Goal: Book appointment/travel/reservation

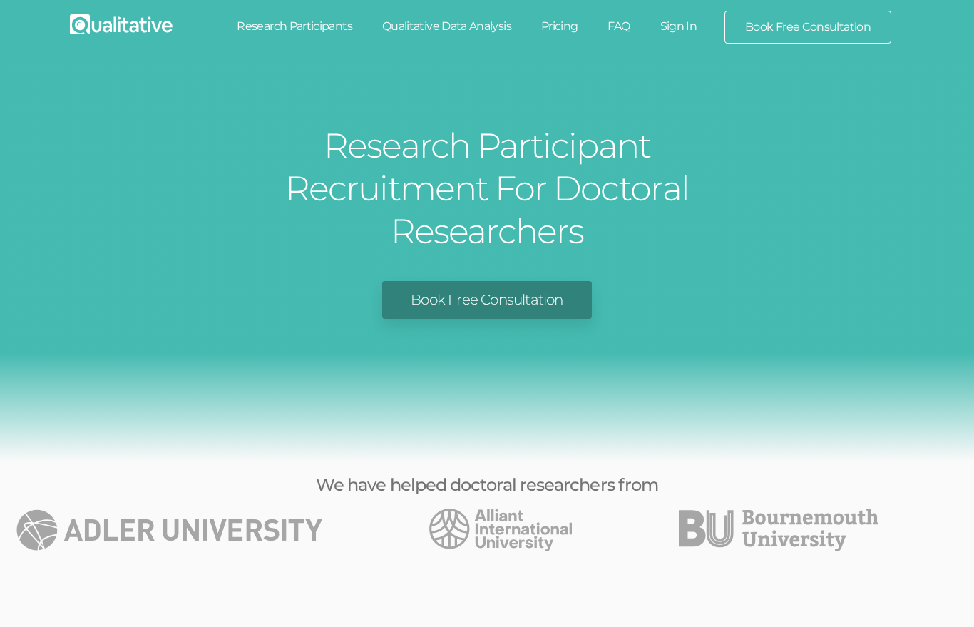
click at [305, 28] on link "Research Participants" at bounding box center [294, 26] width 145 height 31
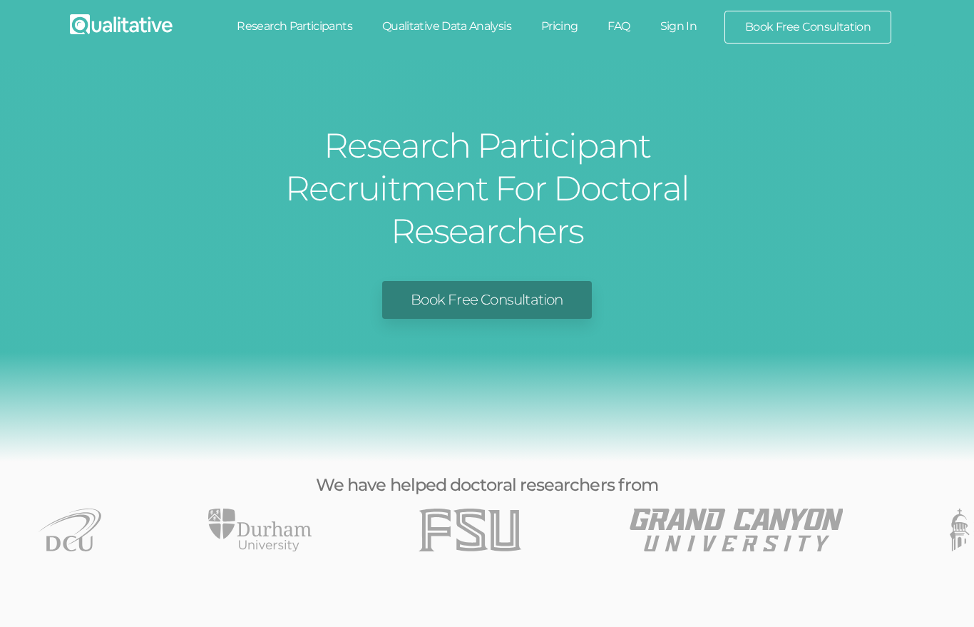
click at [574, 17] on link "Pricing" at bounding box center [559, 26] width 67 height 31
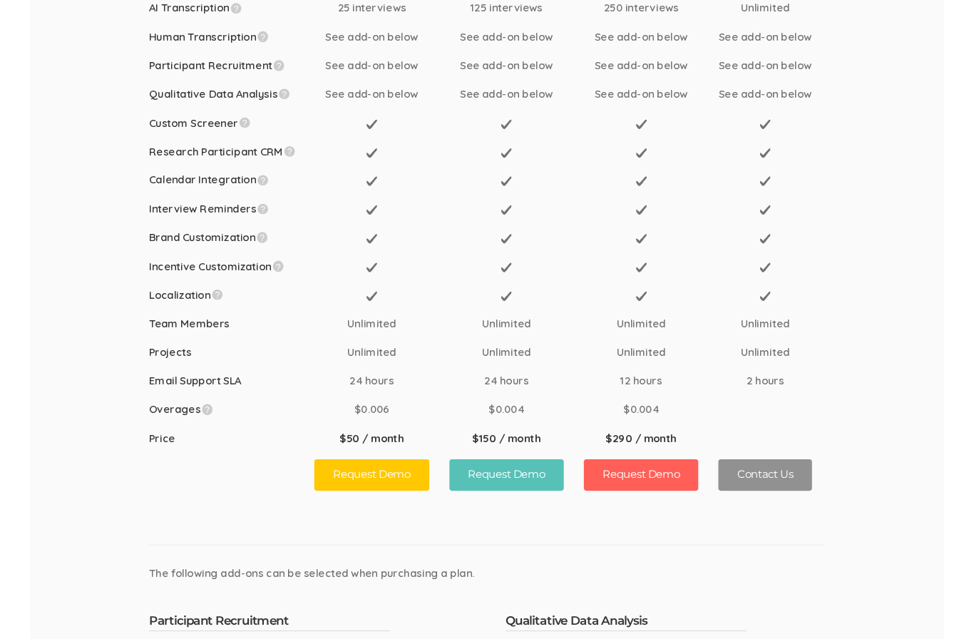
scroll to position [309, 0]
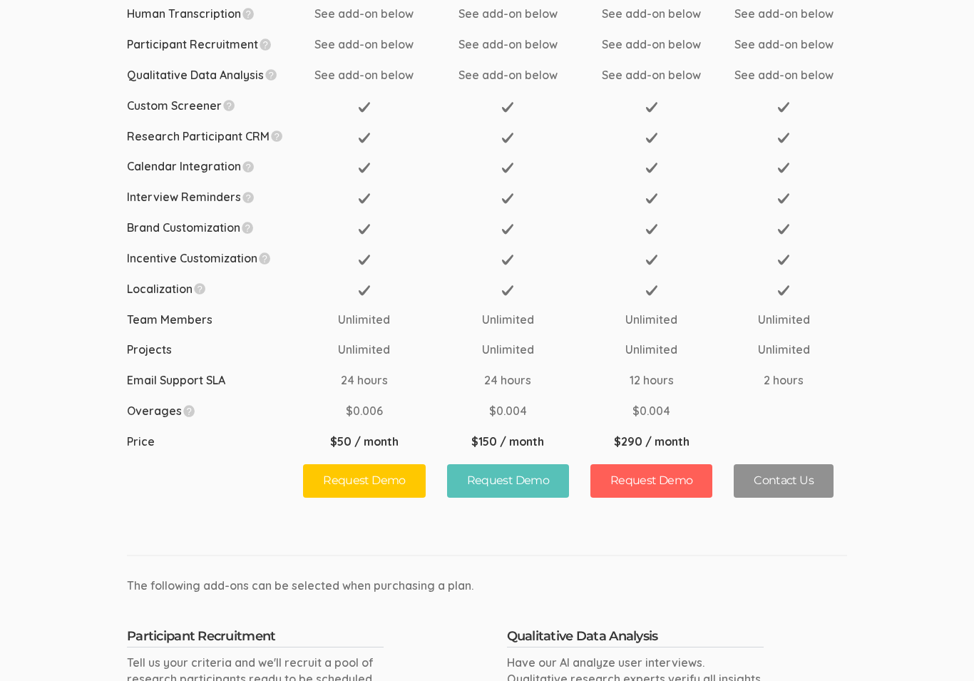
click at [884, 476] on ui-view "Choose A Plan Small Medium Large Unlimited Interceptor Page Views 1,000,000 5,0…" at bounding box center [487, 401] width 974 height 1299
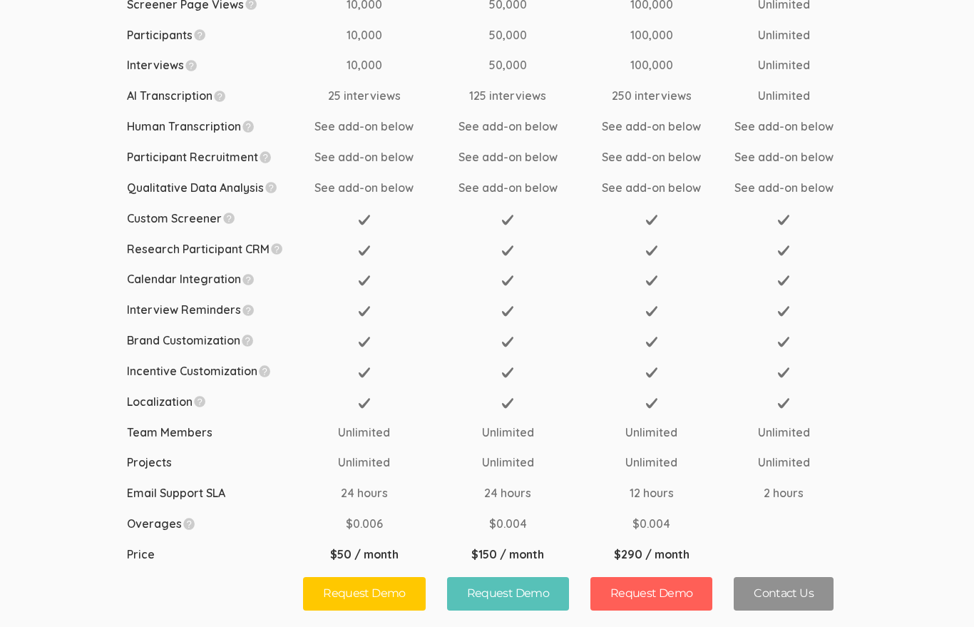
scroll to position [0, 0]
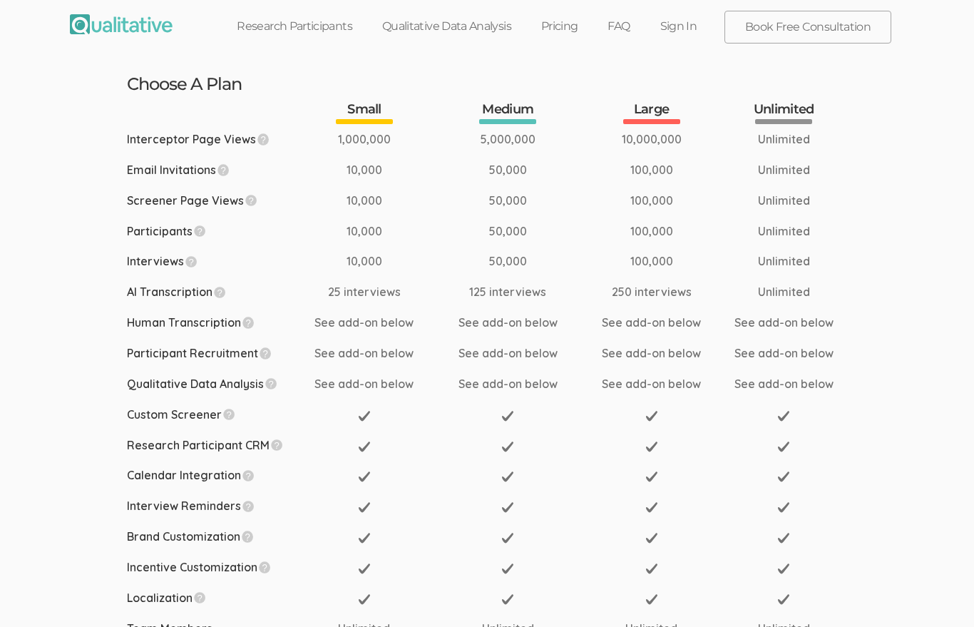
click at [682, 26] on link "Sign In" at bounding box center [678, 26] width 67 height 31
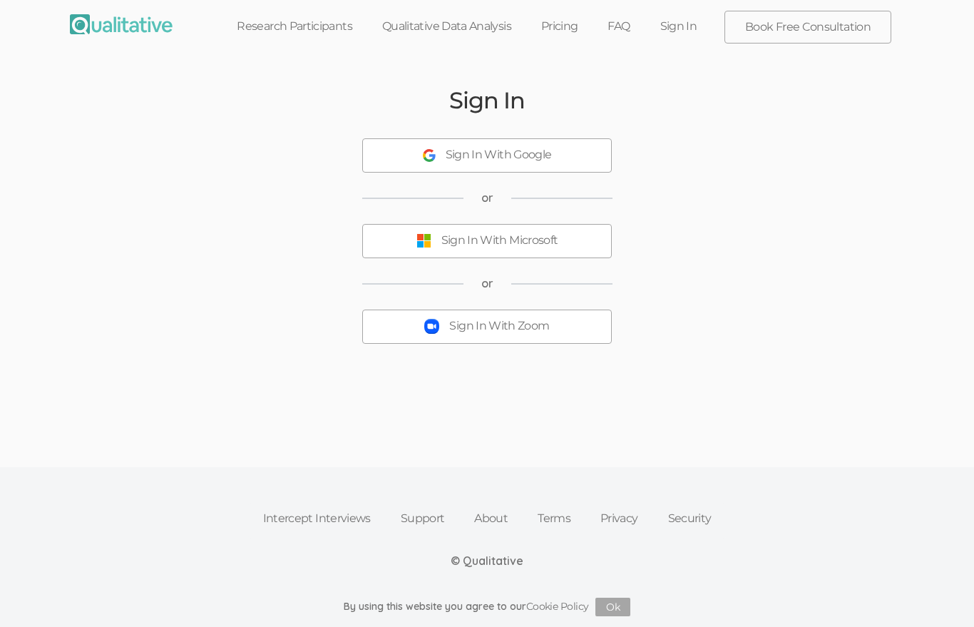
click at [562, 158] on button "Sign In With Google" at bounding box center [487, 155] width 250 height 34
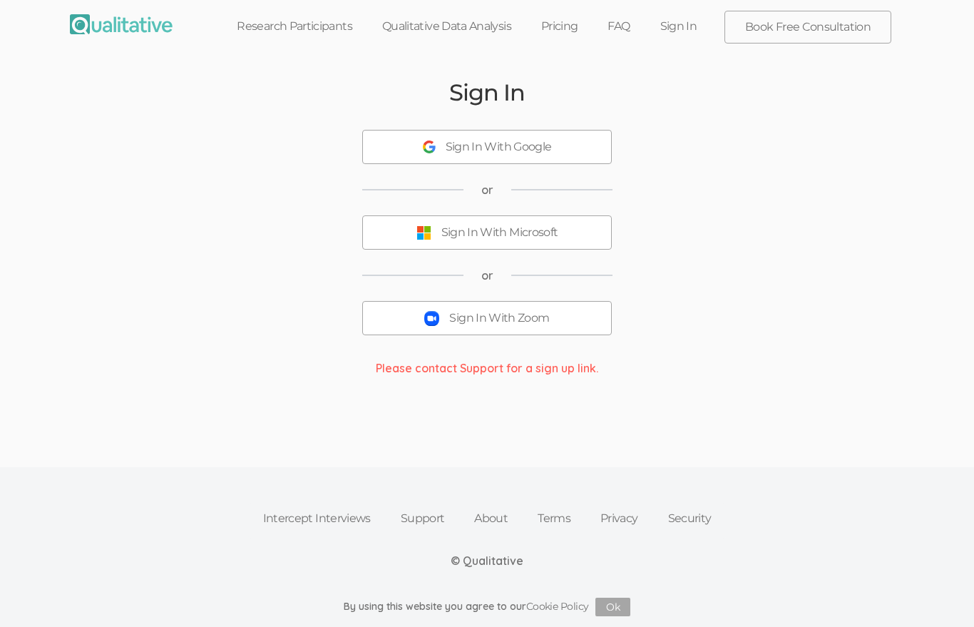
click at [556, 158] on button "Sign In With Google" at bounding box center [487, 147] width 250 height 34
click at [590, 159] on button "Sign In With Google" at bounding box center [487, 147] width 250 height 34
click at [593, 146] on button "Sign In With Google" at bounding box center [487, 147] width 250 height 34
click at [581, 235] on button "Sign In With Microsoft" at bounding box center [487, 232] width 250 height 34
click at [587, 155] on button "Sign In With Google" at bounding box center [487, 147] width 250 height 34
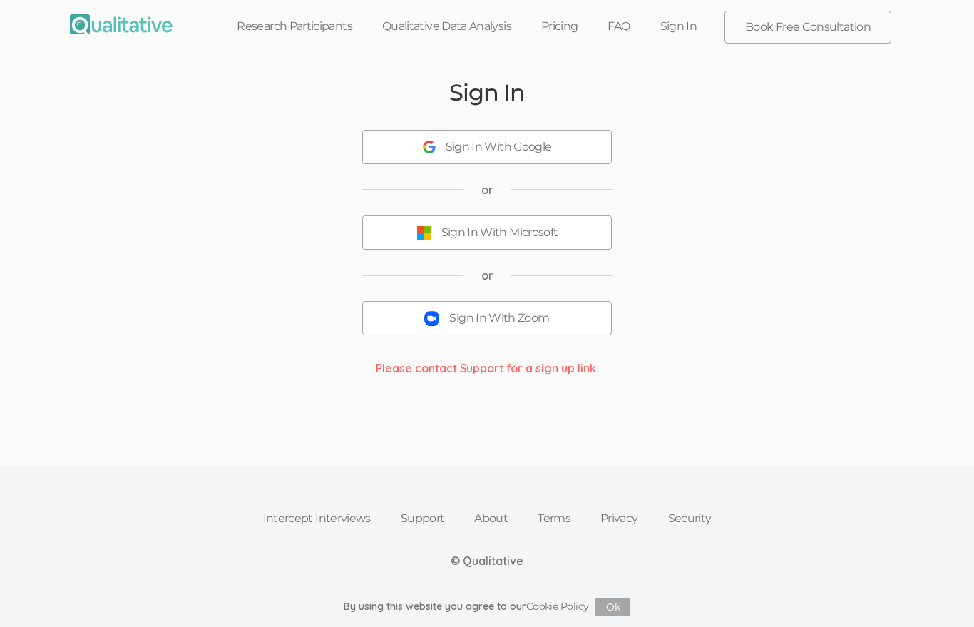
click at [857, 69] on div "Sign In Sign In With Google or Sign In With Microsoft or Sign In With Zoom Plea…" at bounding box center [487, 228] width 856 height 335
click at [822, 24] on link "Book Free Consultation" at bounding box center [807, 26] width 165 height 31
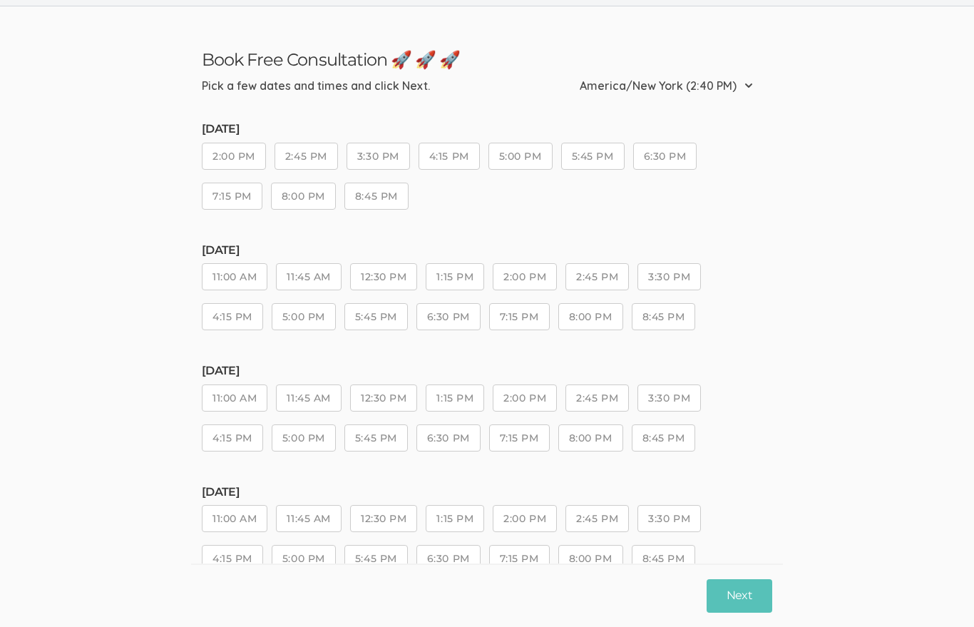
scroll to position [39, 0]
click at [253, 143] on button "2:00 PM" at bounding box center [234, 155] width 64 height 27
click at [388, 162] on button "3:30 PM" at bounding box center [378, 154] width 63 height 27
click at [456, 147] on button "4:15 PM" at bounding box center [449, 154] width 61 height 27
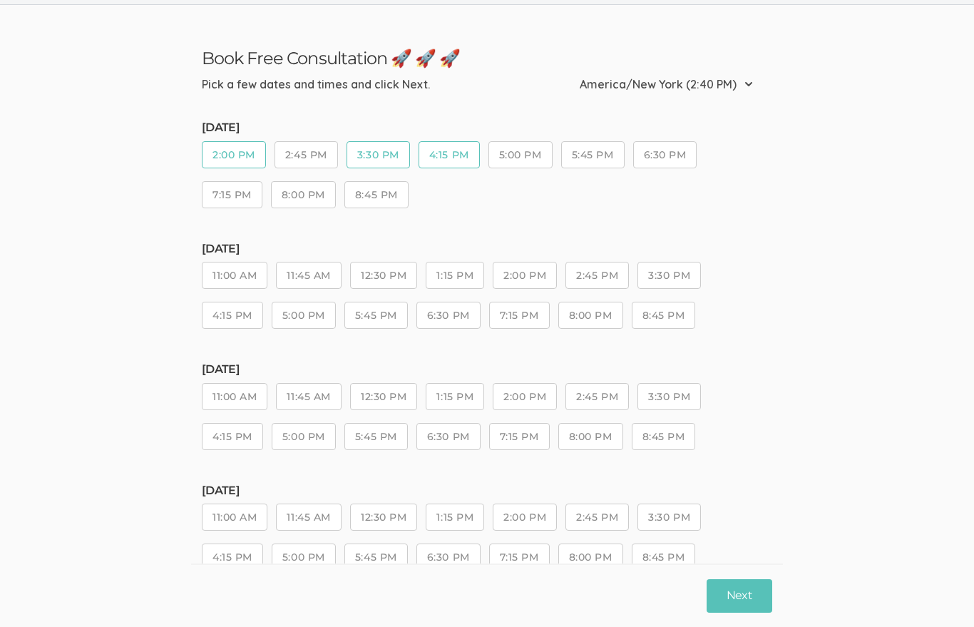
click at [531, 153] on button "5:00 PM" at bounding box center [521, 154] width 64 height 27
click at [757, 613] on button "Next" at bounding box center [740, 596] width 66 height 34
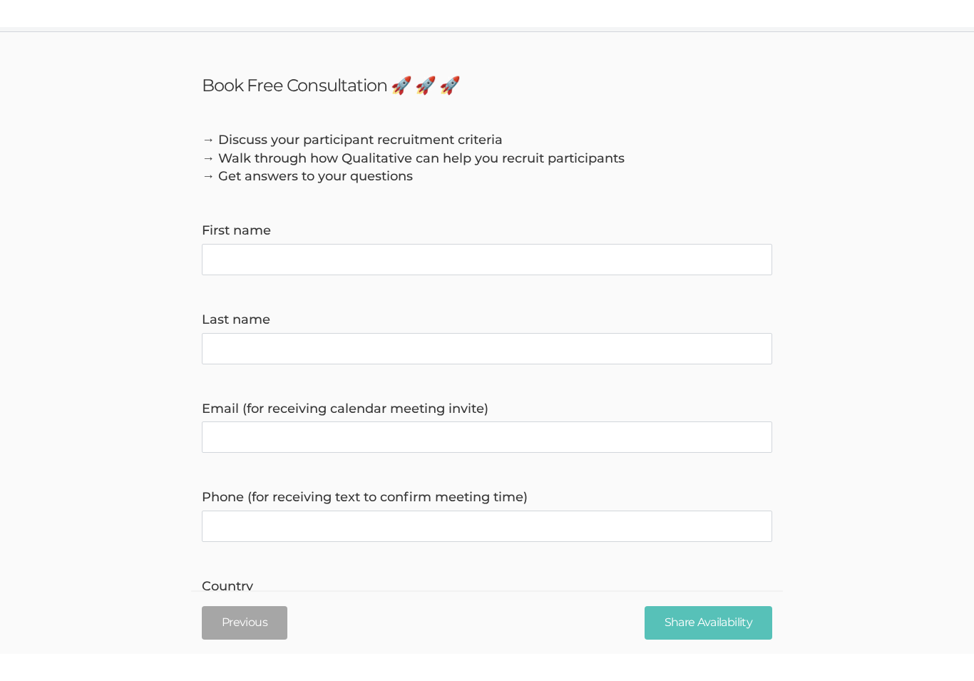
scroll to position [0, 0]
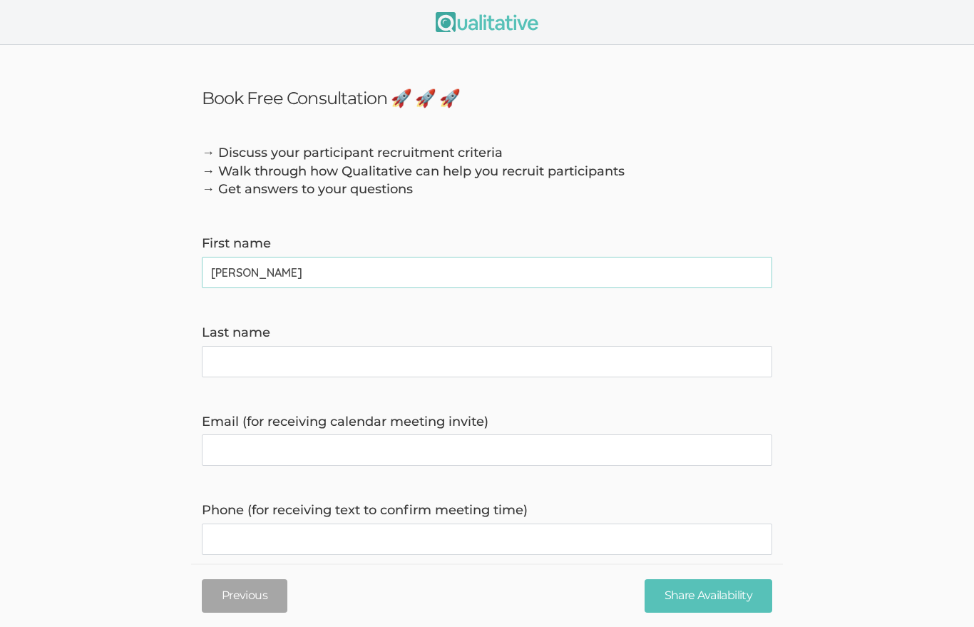
type name "Molly"
type name "Schroder"
click at [612, 444] on invite\) "Email (for receiving calendar meeting invite)" at bounding box center [487, 449] width 571 height 31
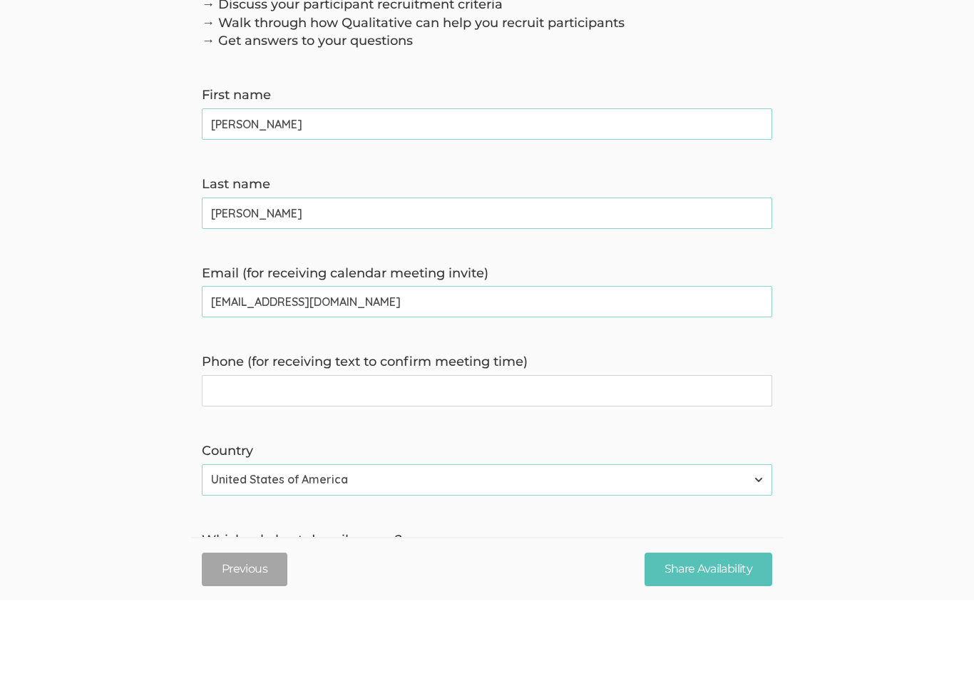
scroll to position [68, 0]
type invite\) "tmjschrod@gmail.com"
click at [698, 433] on label "Phone (for receiving text to confirm meeting time)" at bounding box center [487, 442] width 571 height 19
click at [698, 455] on time\) "Phone (for receiving text to confirm meeting time)" at bounding box center [487, 470] width 571 height 31
type time\) "8609420380"
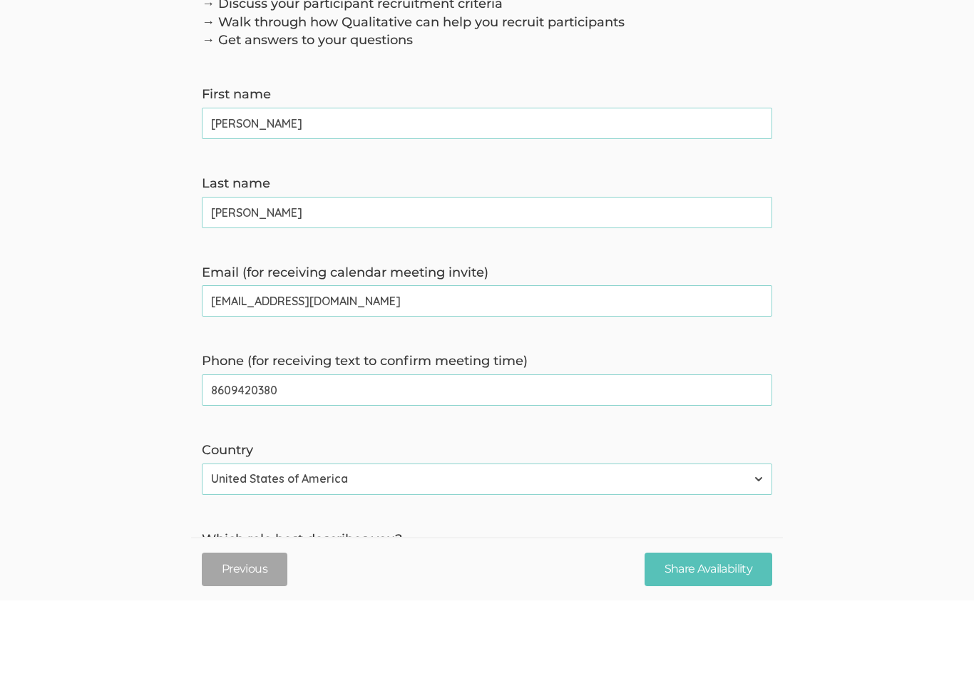
click at [566, 544] on select "Afghanistan Åland Islands Albania Algeria American Samoa Andorra Angola Anguill…" at bounding box center [487, 559] width 571 height 31
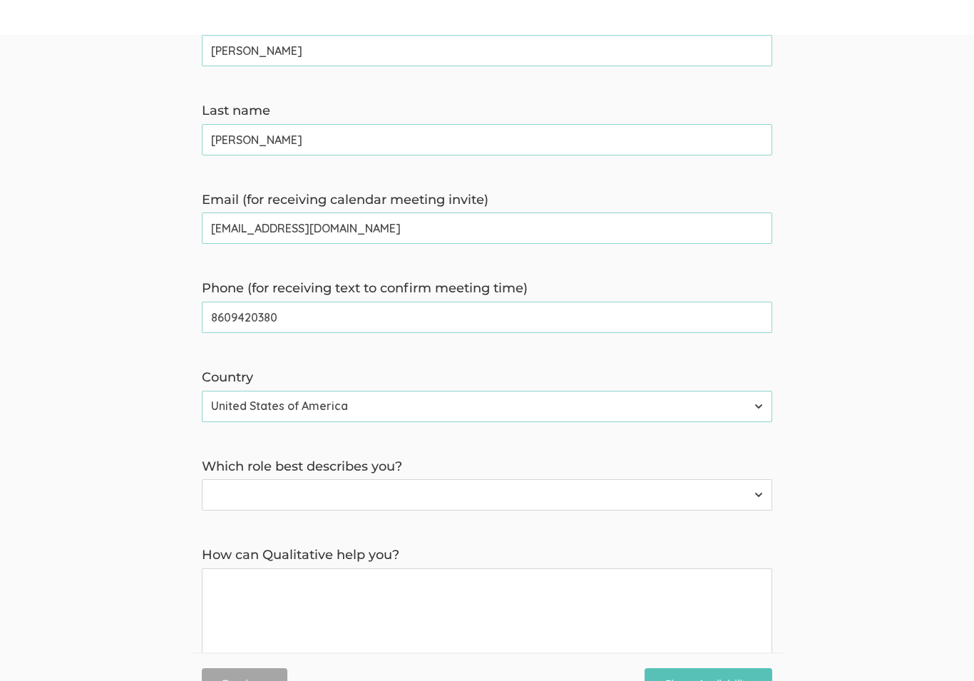
scroll to position [257, 0]
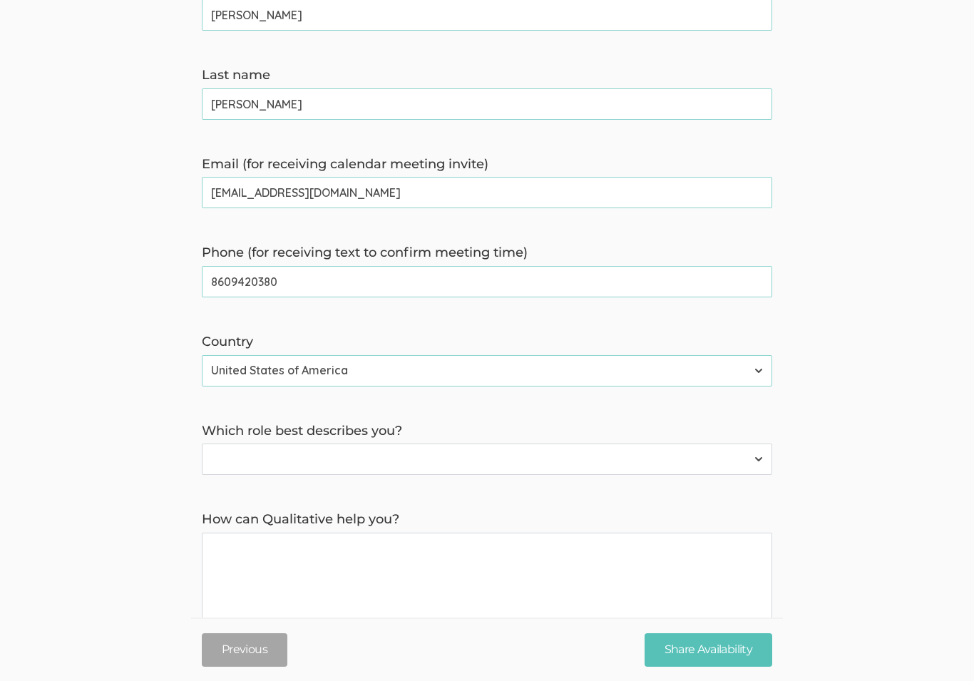
click at [647, 472] on select "Participant Researcher" at bounding box center [487, 459] width 571 height 31
select select "1"
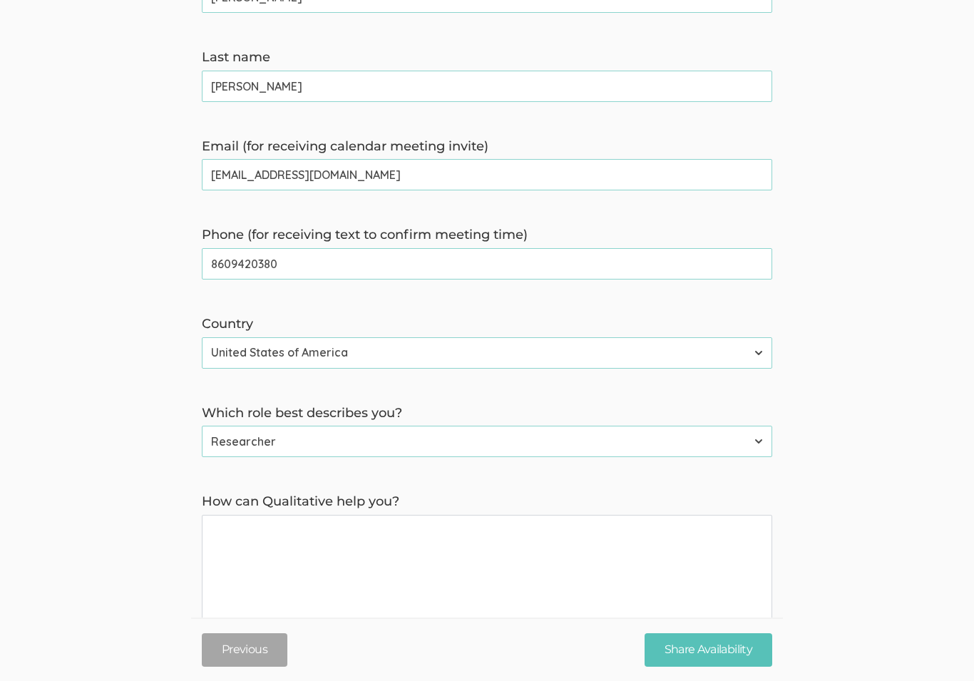
scroll to position [389, 0]
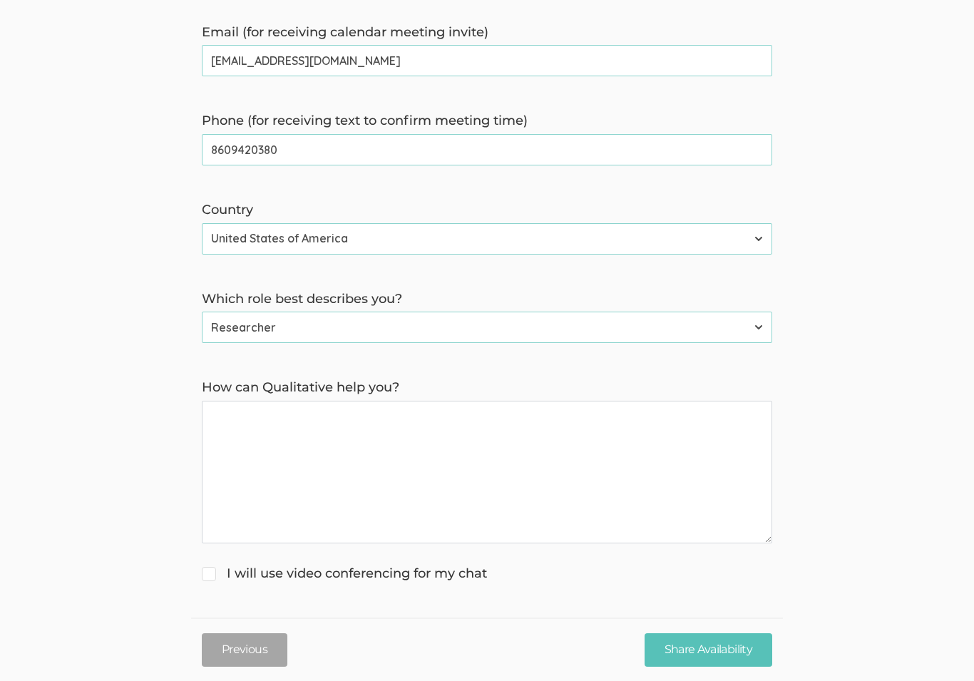
click at [543, 474] on you\? "How can Qualitative help you?" at bounding box center [487, 472] width 571 height 143
type you\? "Doing a qualitative study on stress in nursing students. Need participants."
click at [208, 573] on input "I will use video conferencing for my chat" at bounding box center [206, 572] width 9 height 9
checkbox input "true"
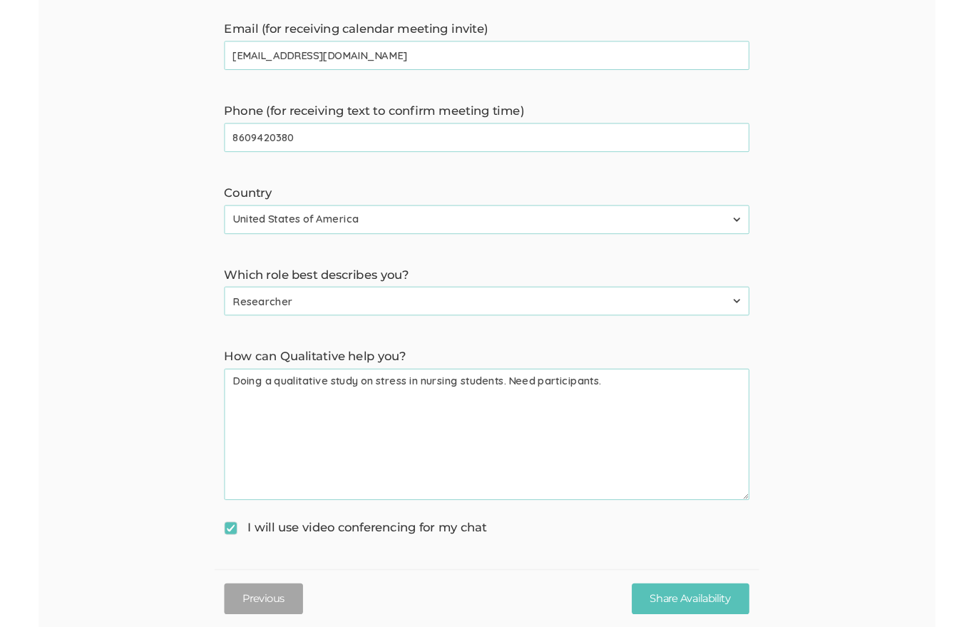
scroll to position [444, 0]
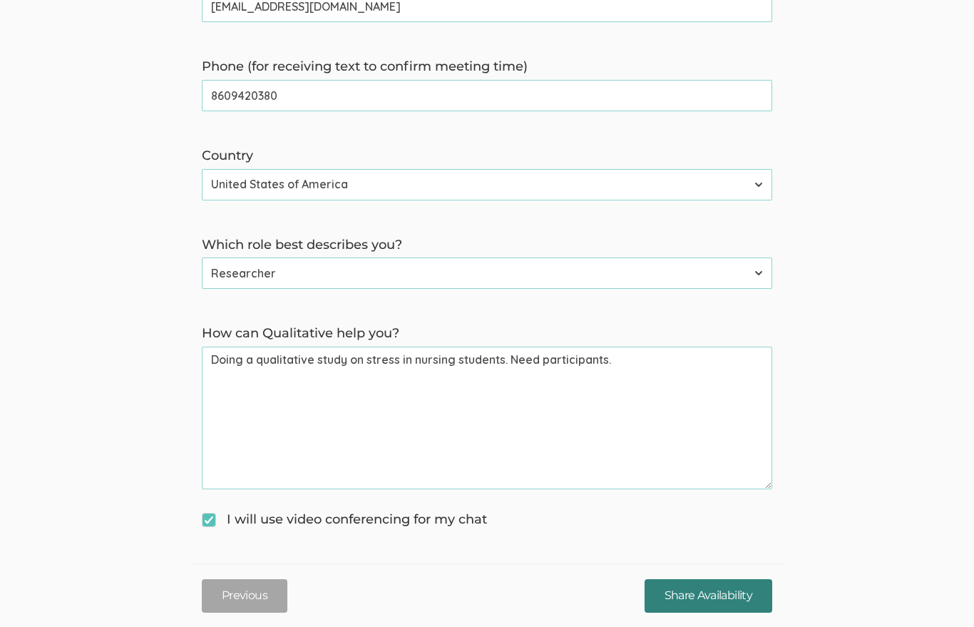
click at [740, 595] on input "Share Availability" at bounding box center [709, 596] width 128 height 34
